Goal: Information Seeking & Learning: Learn about a topic

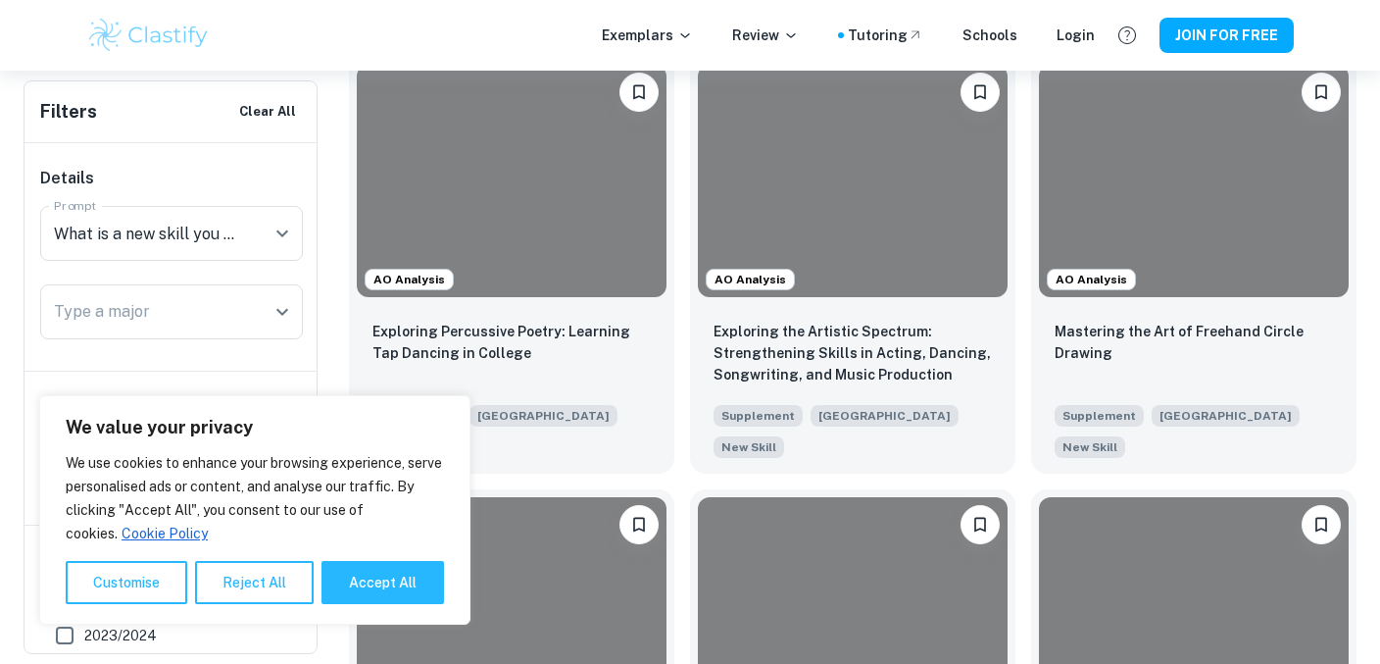
scroll to position [619, 0]
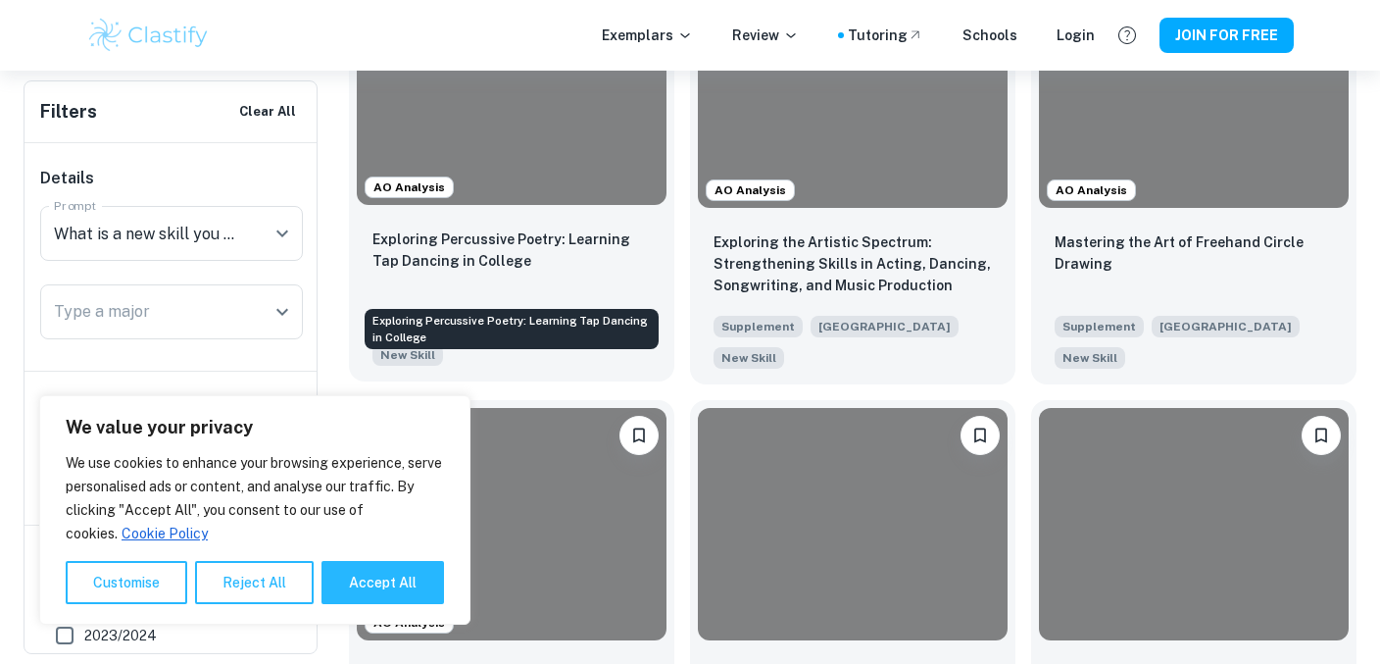
click at [545, 272] on p "Exploring Percussive Poetry: Learning Tap Dancing in College" at bounding box center [512, 249] width 278 height 43
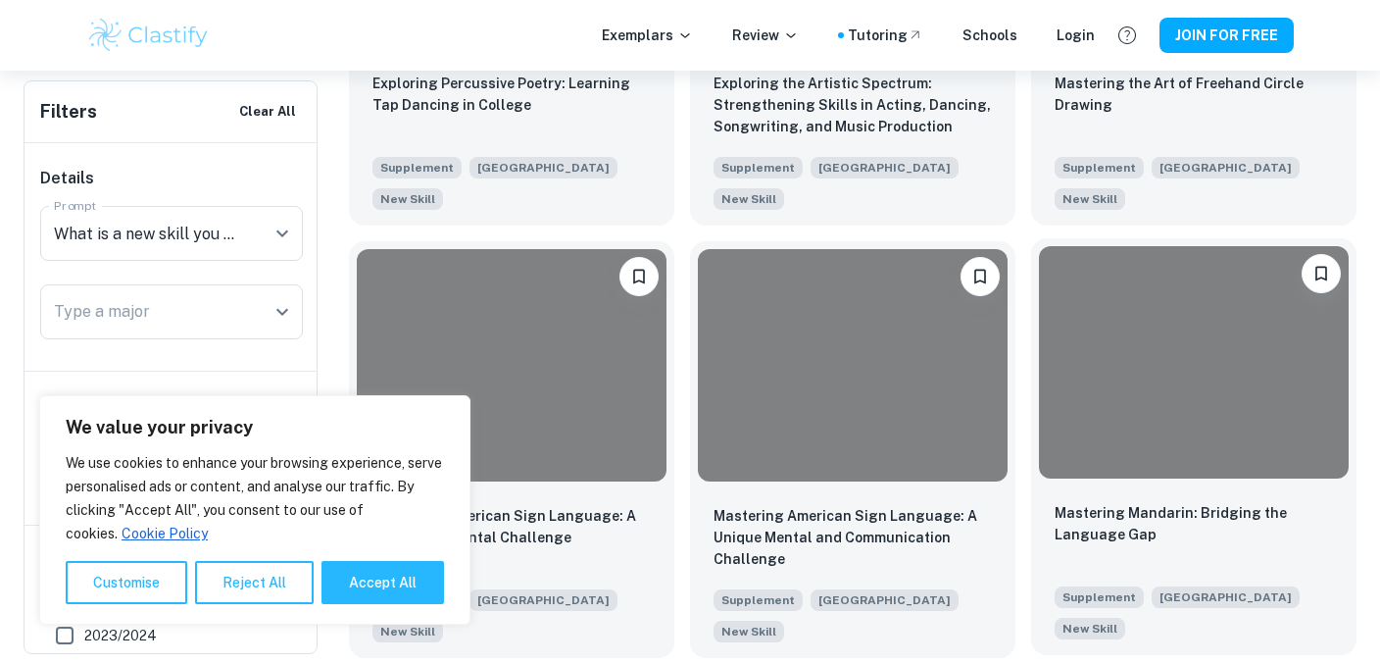
scroll to position [748, 0]
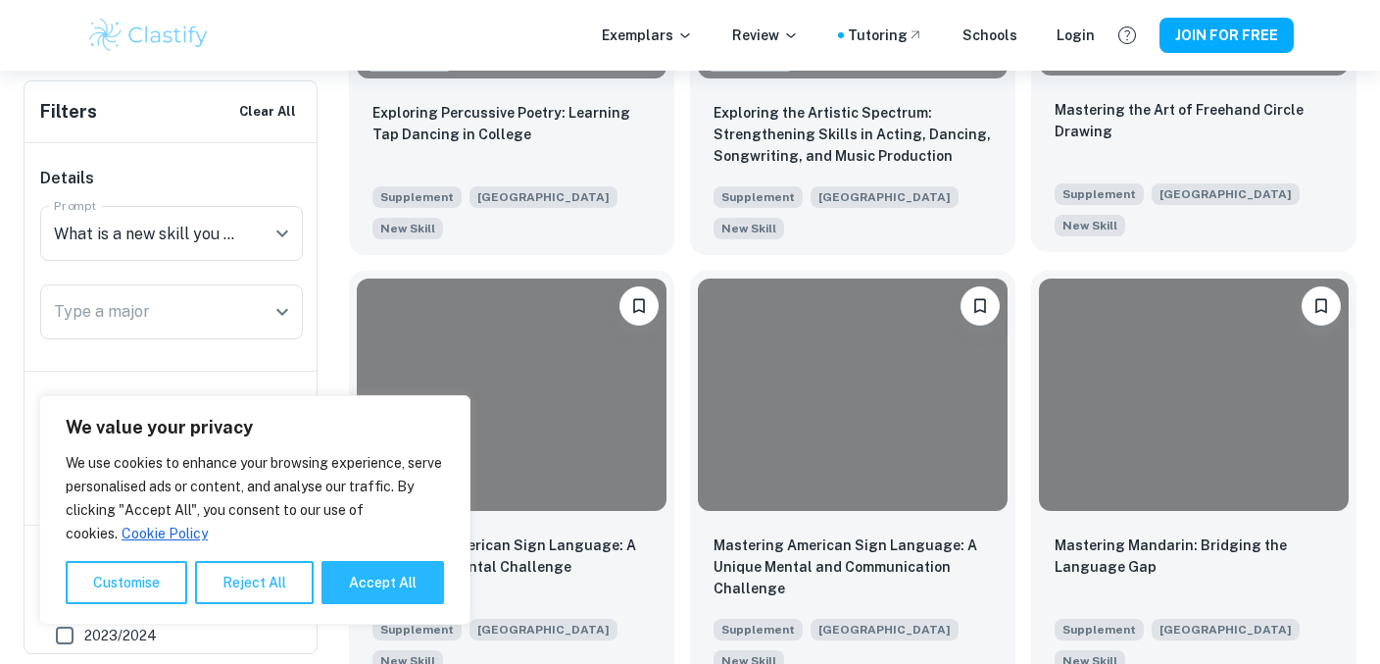
click at [1129, 109] on div "Mastering the Art of Freehand Circle Drawing Supplement Princeton University Ne…" at bounding box center [1193, 167] width 325 height 169
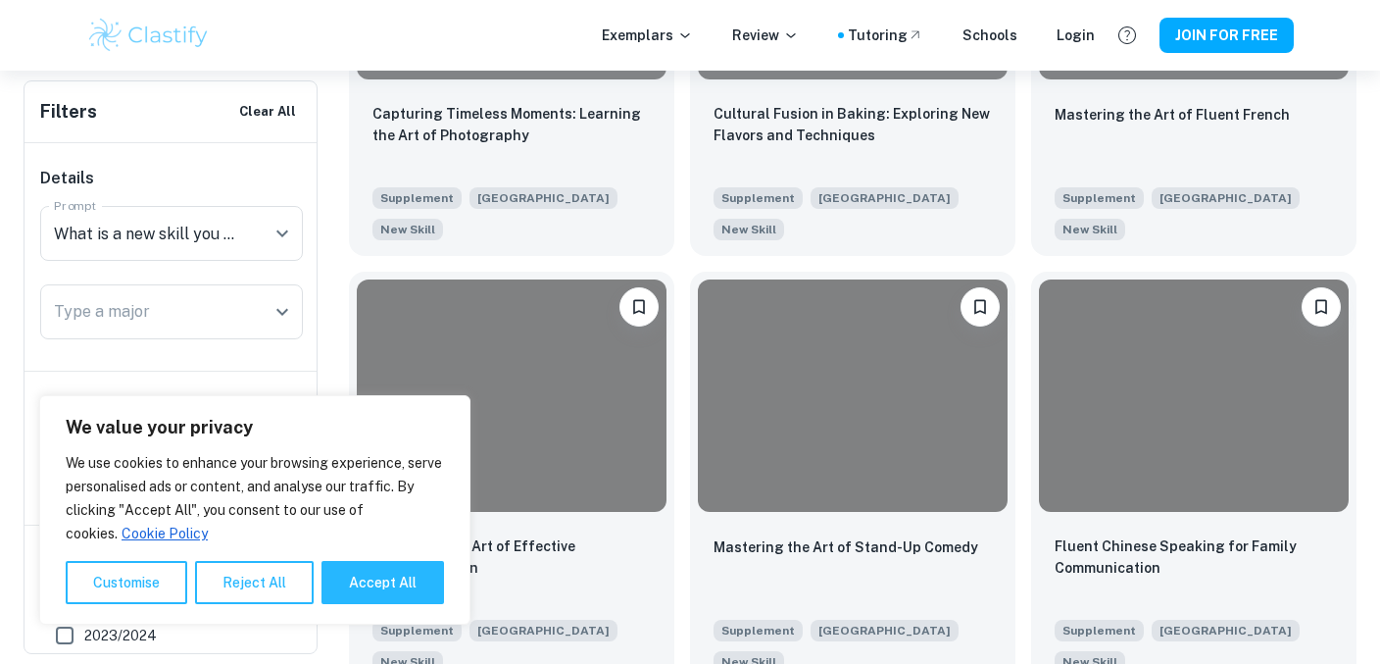
scroll to position [1613, 0]
click at [524, 169] on div "Capturing Timeless Moments: Learning the Art of Photography" at bounding box center [512, 135] width 278 height 67
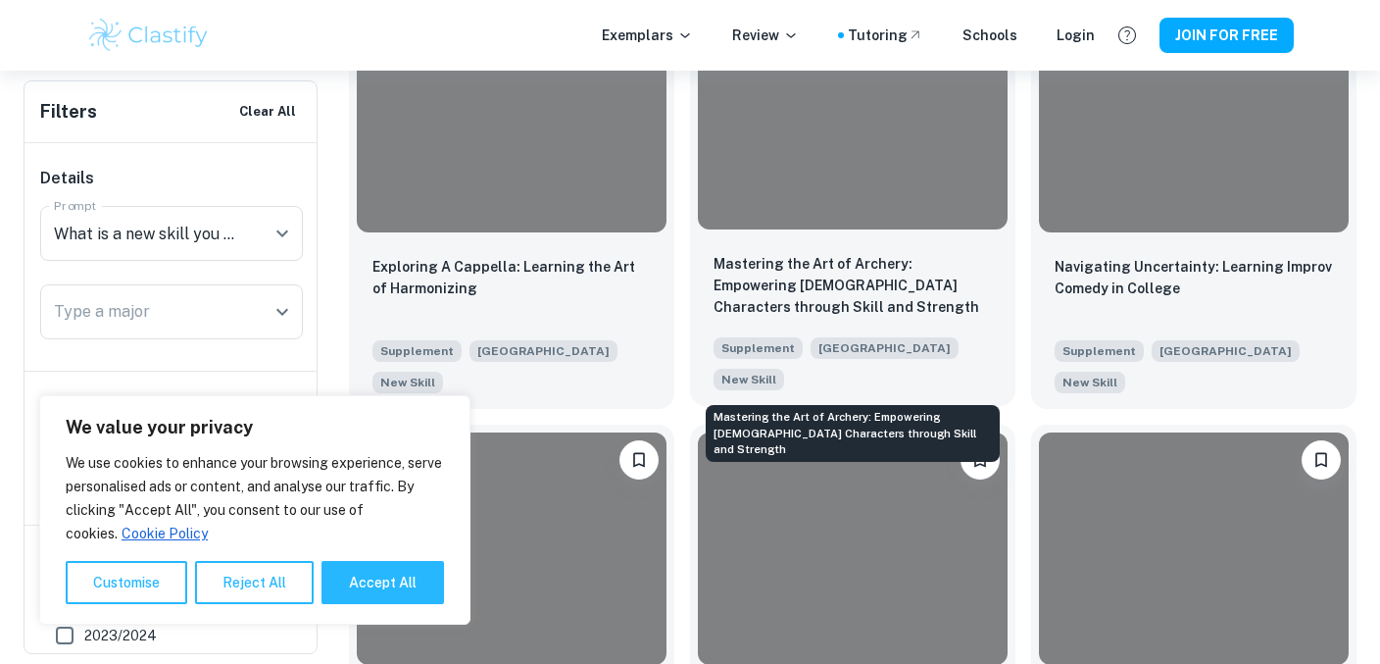
scroll to position [2758, 0]
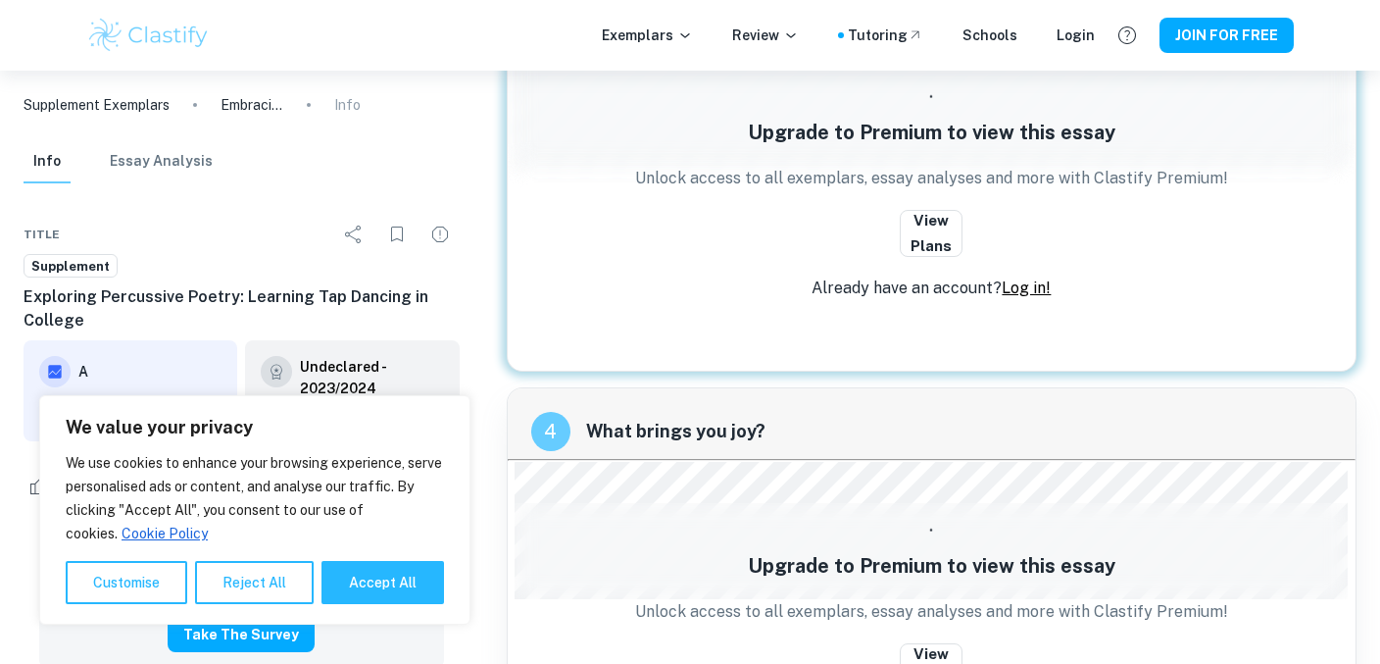
scroll to position [2104, 0]
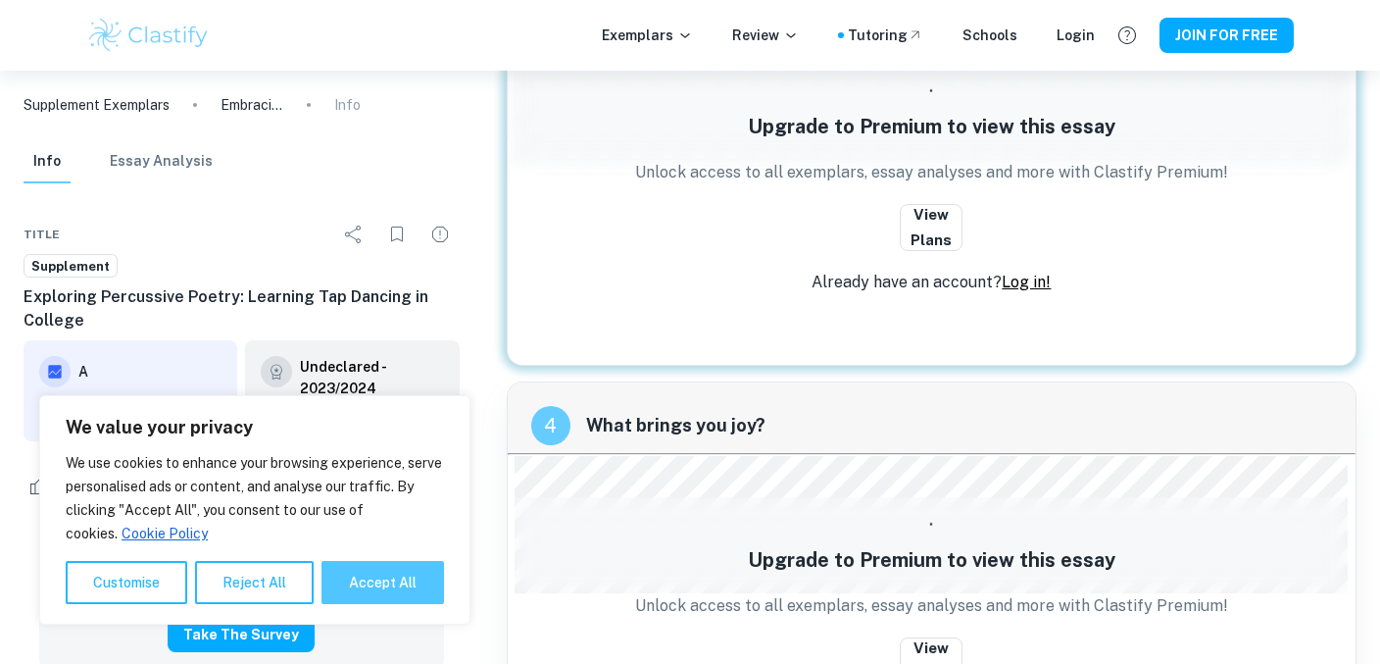
click at [350, 585] on button "Accept All" at bounding box center [383, 582] width 123 height 43
checkbox input "true"
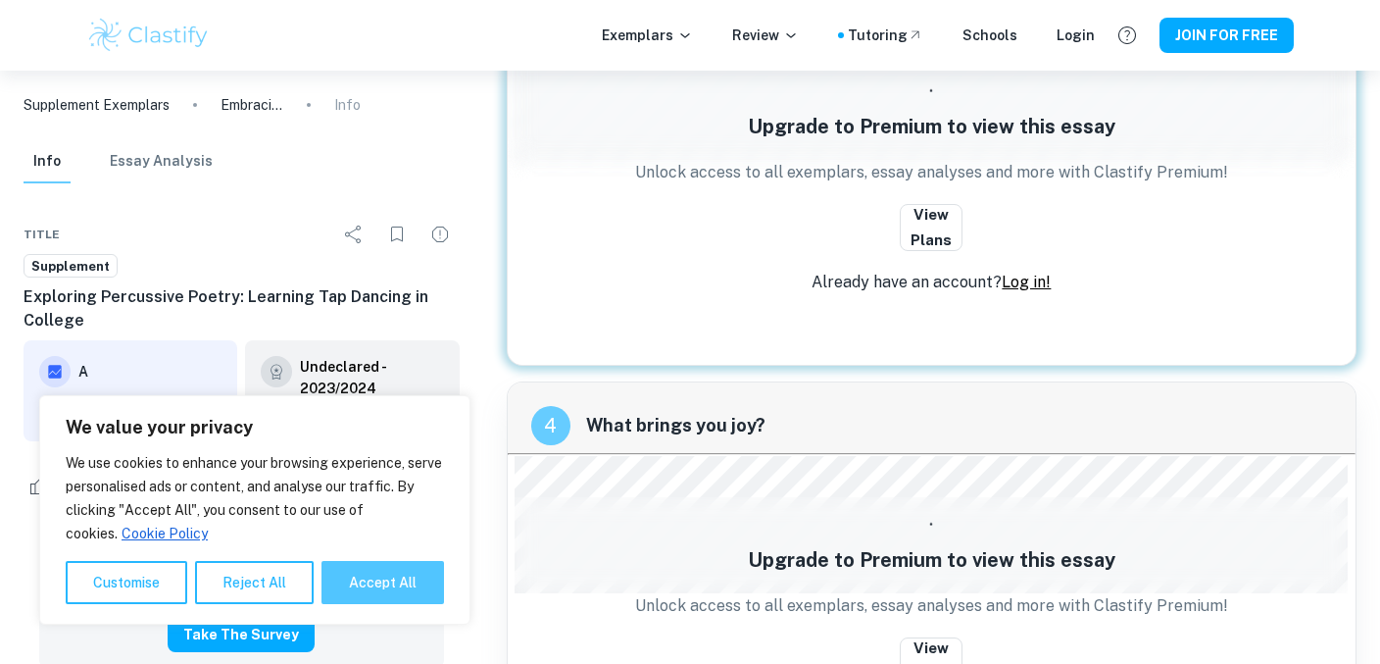
checkbox input "true"
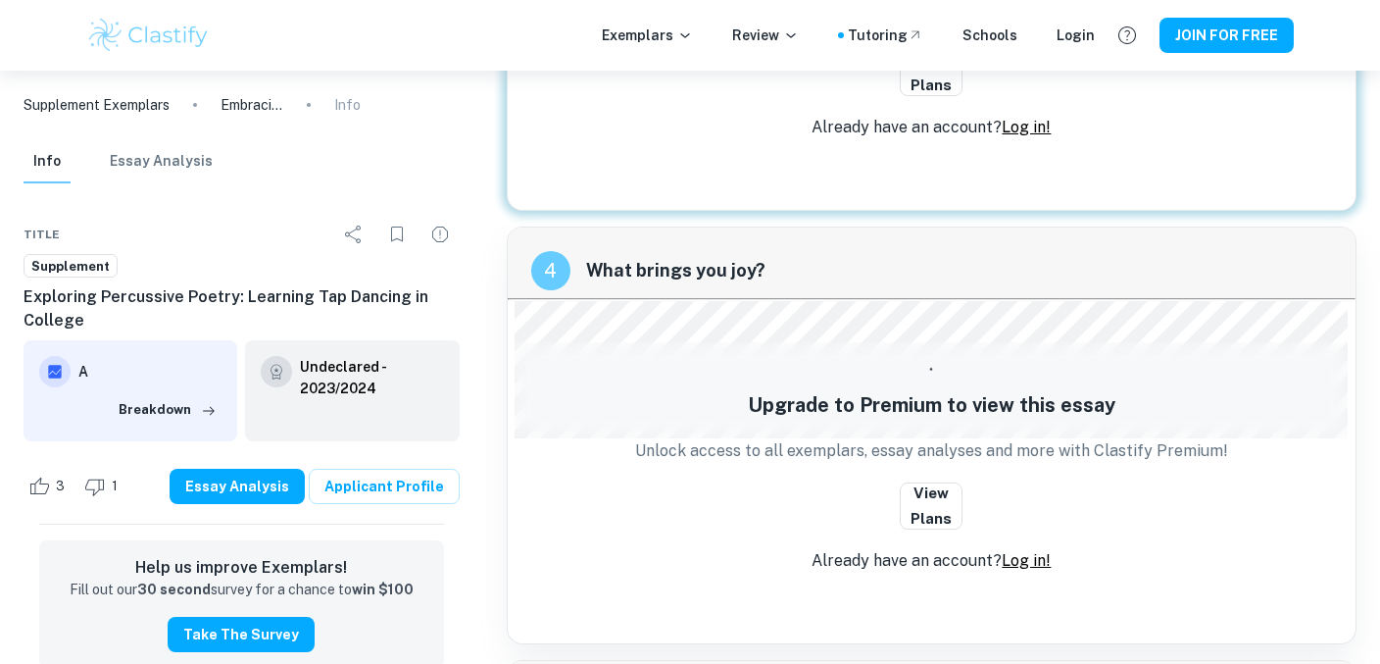
scroll to position [2285, 0]
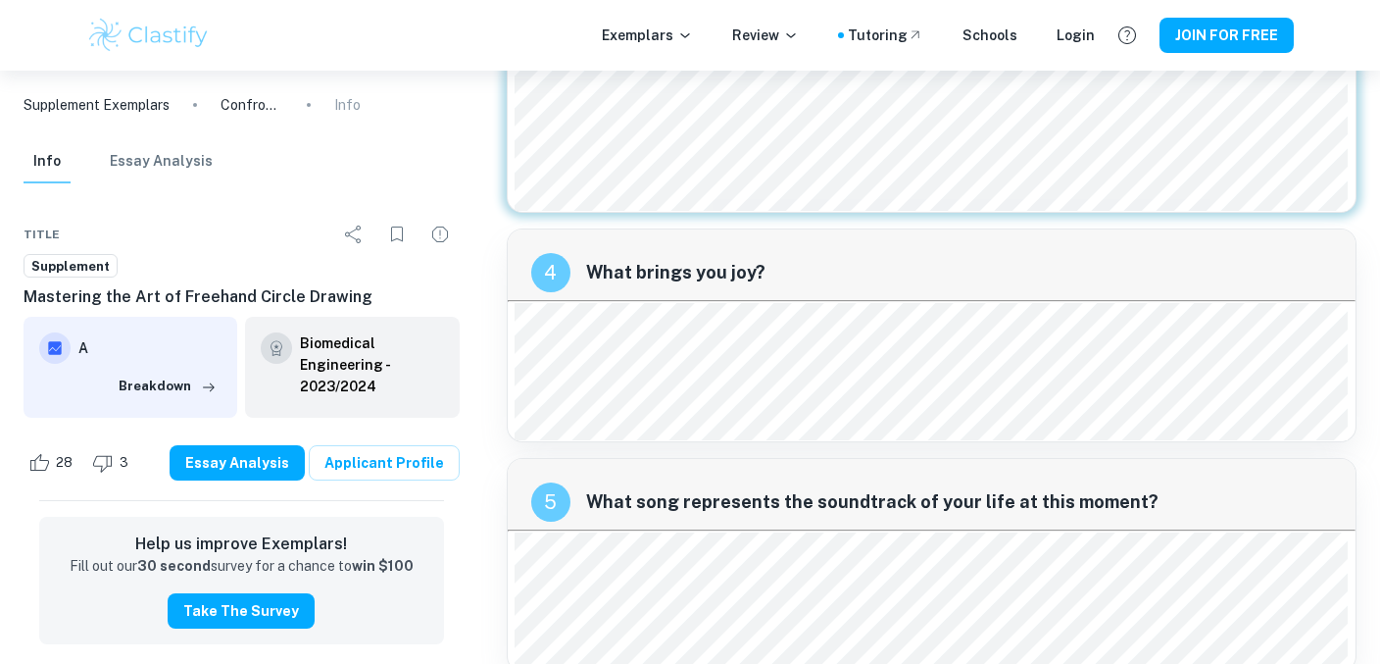
scroll to position [2431, 0]
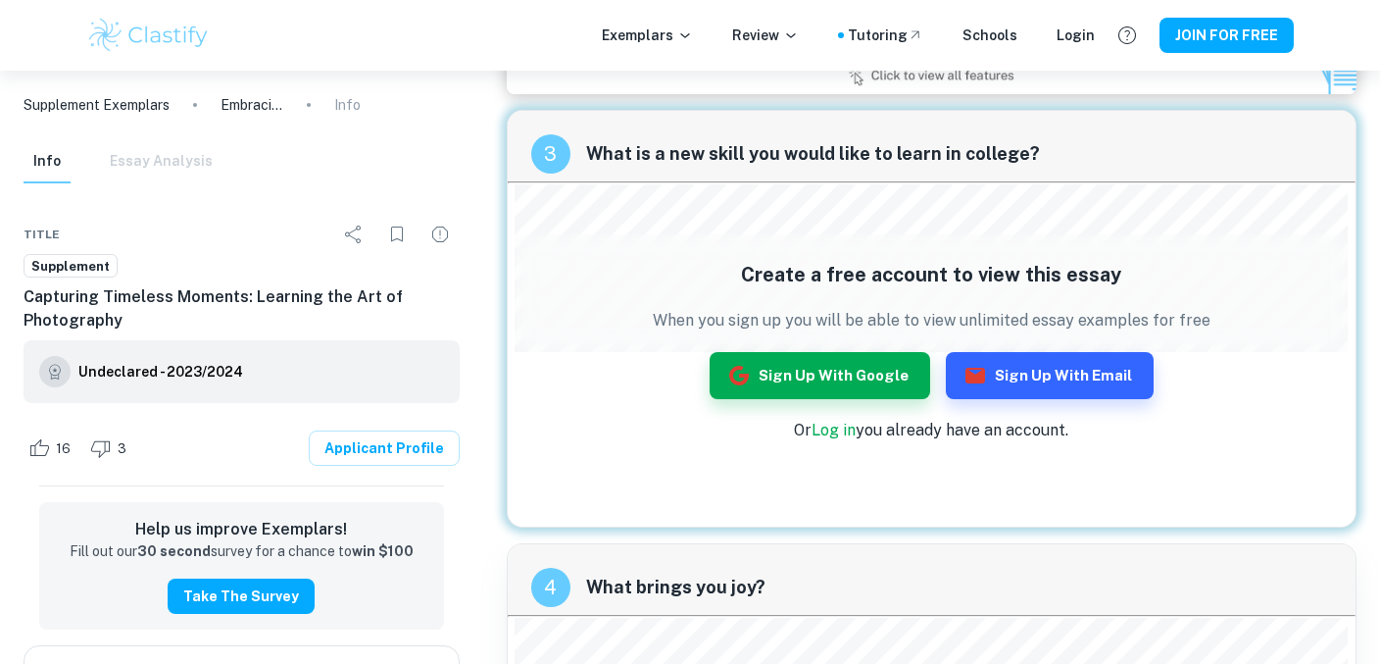
scroll to position [2972, 0]
